Goal: Task Accomplishment & Management: Manage account settings

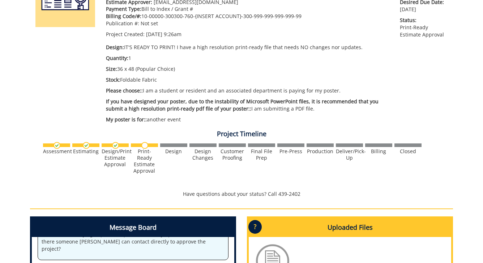
scroll to position [49, 0]
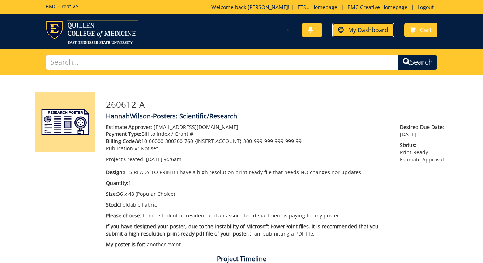
click at [365, 35] on link "My Dashboard" at bounding box center [364, 30] width 62 height 14
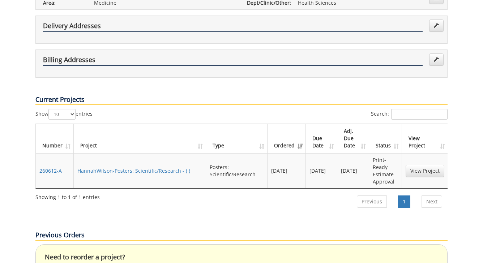
scroll to position [193, 0]
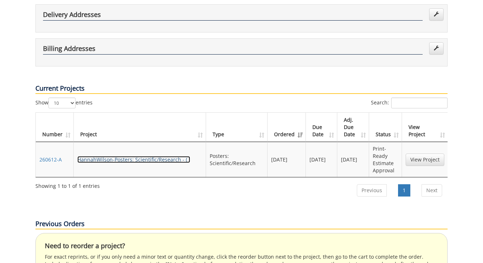
click at [152, 156] on link "HannahWilson-Posters: Scientific/Research - ( )" at bounding box center [133, 159] width 113 height 7
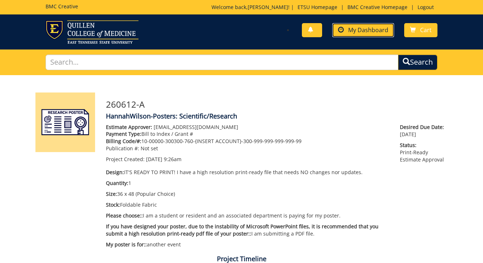
click at [352, 33] on span "My Dashboard" at bounding box center [368, 30] width 40 height 8
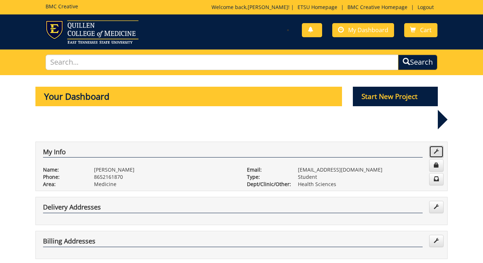
click at [433, 146] on link at bounding box center [437, 152] width 14 height 12
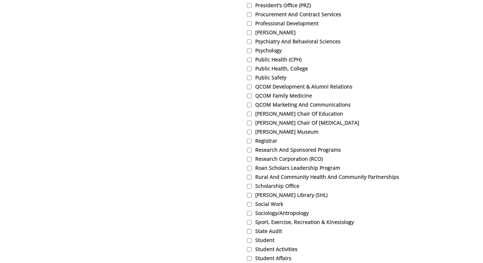
scroll to position [2064, 0]
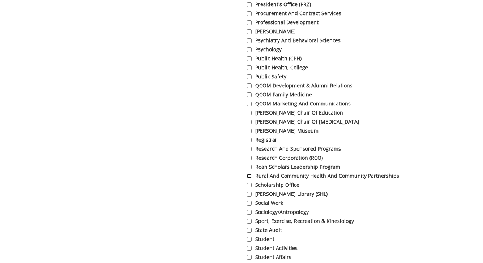
click at [251, 179] on input "Rural and Community Health and Community Partnerships" at bounding box center [249, 176] width 5 height 5
checkbox input "true"
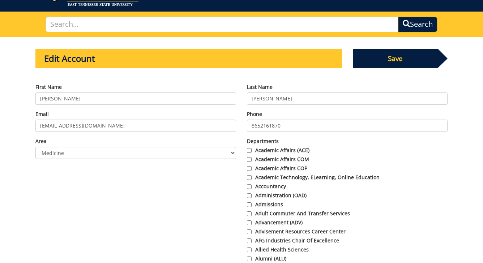
scroll to position [0, 0]
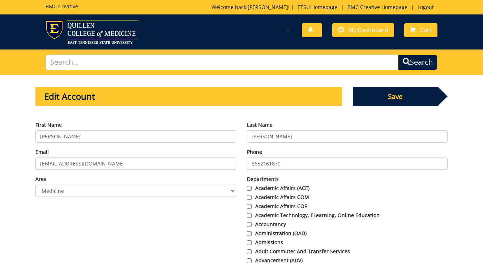
click at [387, 95] on span "Save" at bounding box center [395, 97] width 85 height 20
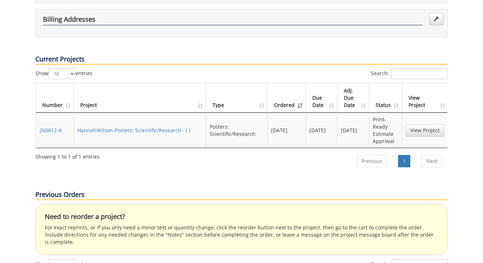
scroll to position [261, 0]
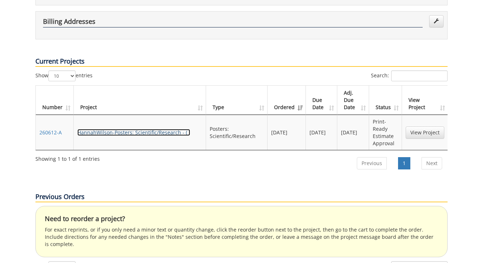
click at [159, 129] on link "HannahWilson-Posters: Scientific/Research - ( )" at bounding box center [133, 132] width 113 height 7
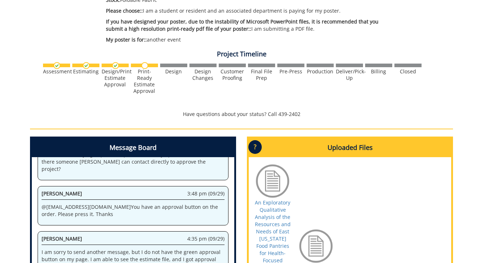
scroll to position [206, 0]
